Goal: Task Accomplishment & Management: Complete application form

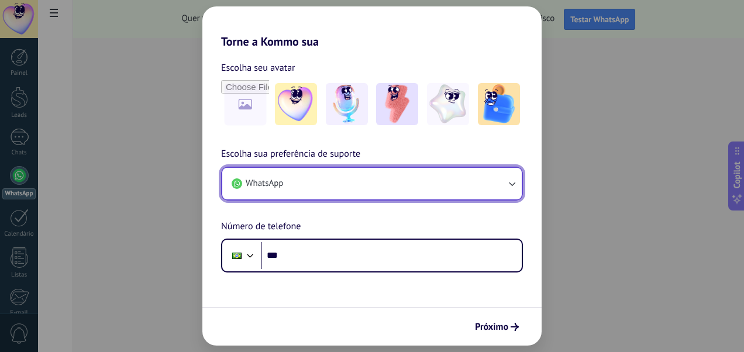
click at [512, 184] on icon "button" at bounding box center [512, 184] width 12 height 12
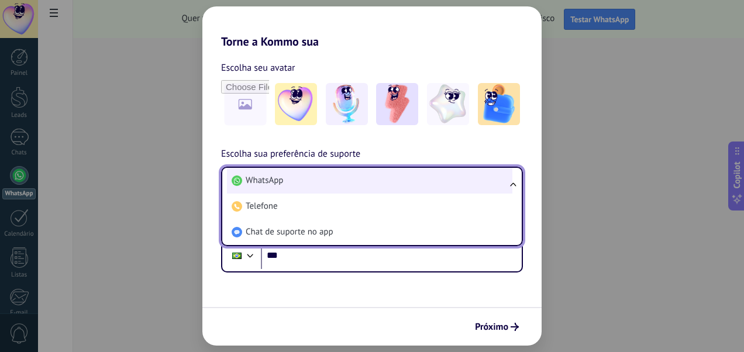
click at [263, 178] on span "WhatsApp" at bounding box center [264, 181] width 37 height 12
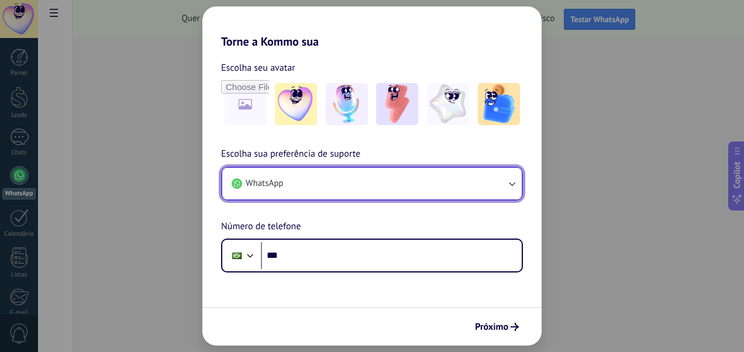
click at [375, 184] on button "WhatsApp" at bounding box center [372, 184] width 300 height 32
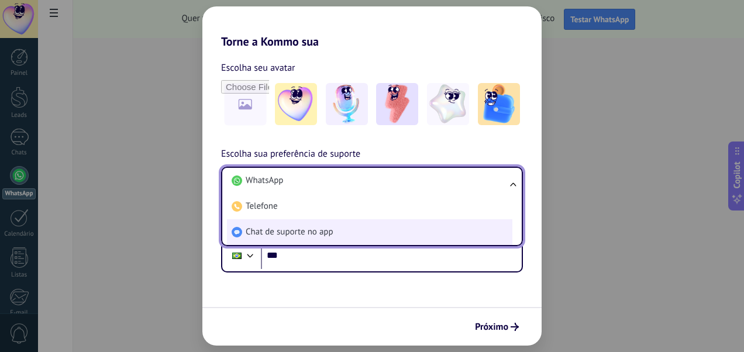
click at [311, 232] on span "Chat de suporte no app" at bounding box center [290, 232] width 88 height 12
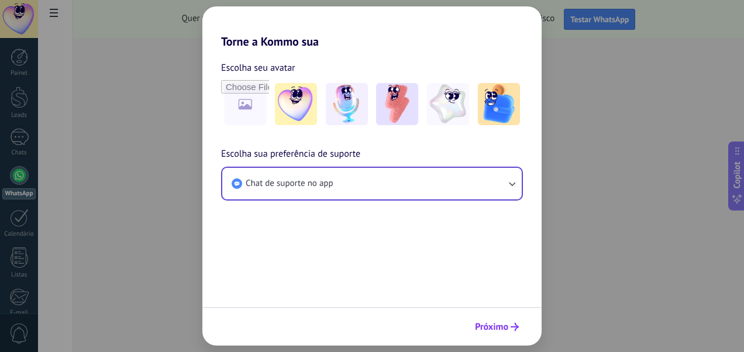
click at [515, 326] on icon "submit" at bounding box center [515, 327] width 8 height 8
